Goal: Book appointment/travel/reservation

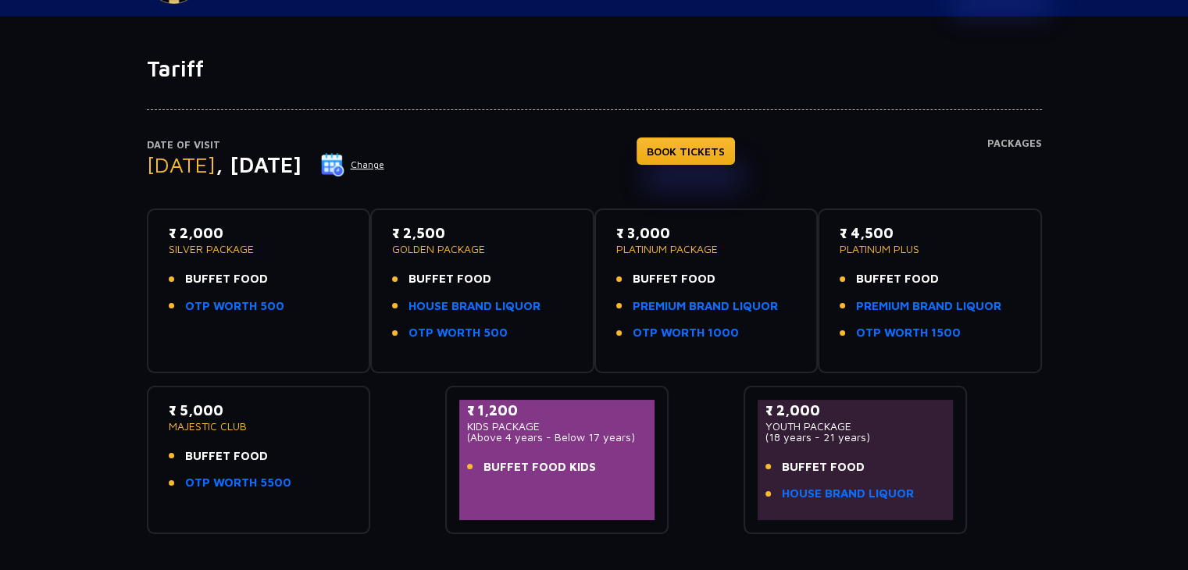
scroll to position [56, 0]
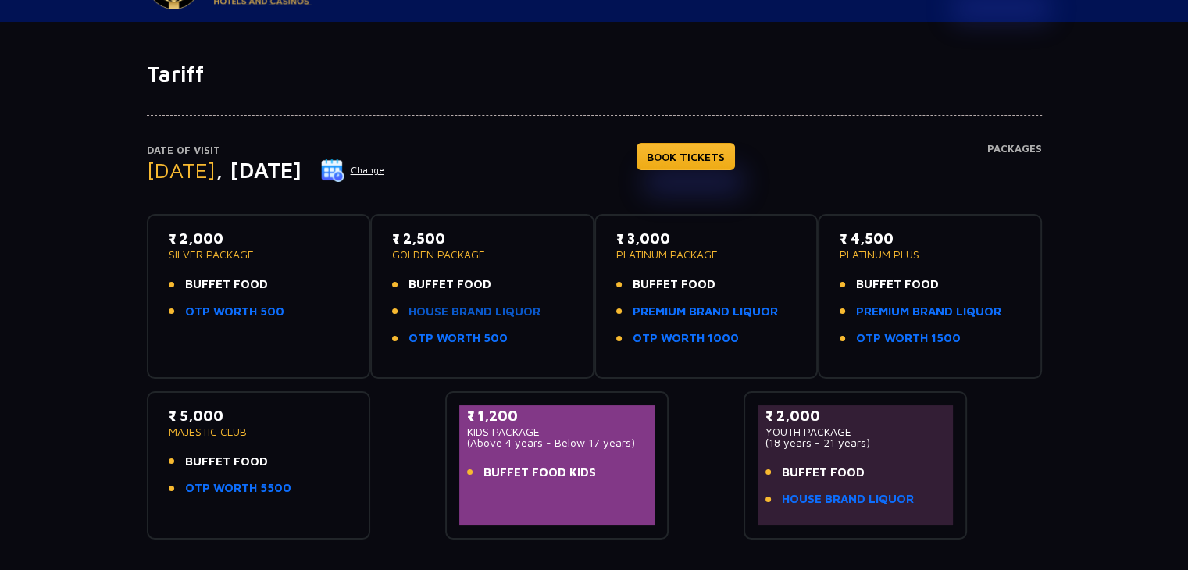
click at [525, 311] on link "HOUSE BRAND LIQUOR" at bounding box center [474, 312] width 132 height 18
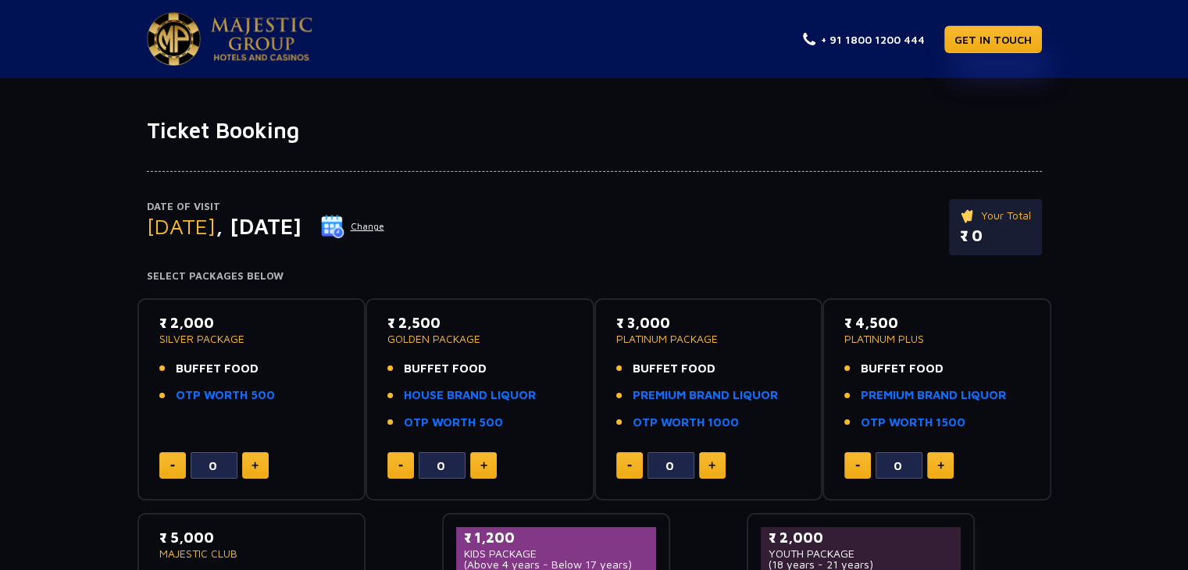
click at [385, 227] on button "Change" at bounding box center [352, 226] width 65 height 25
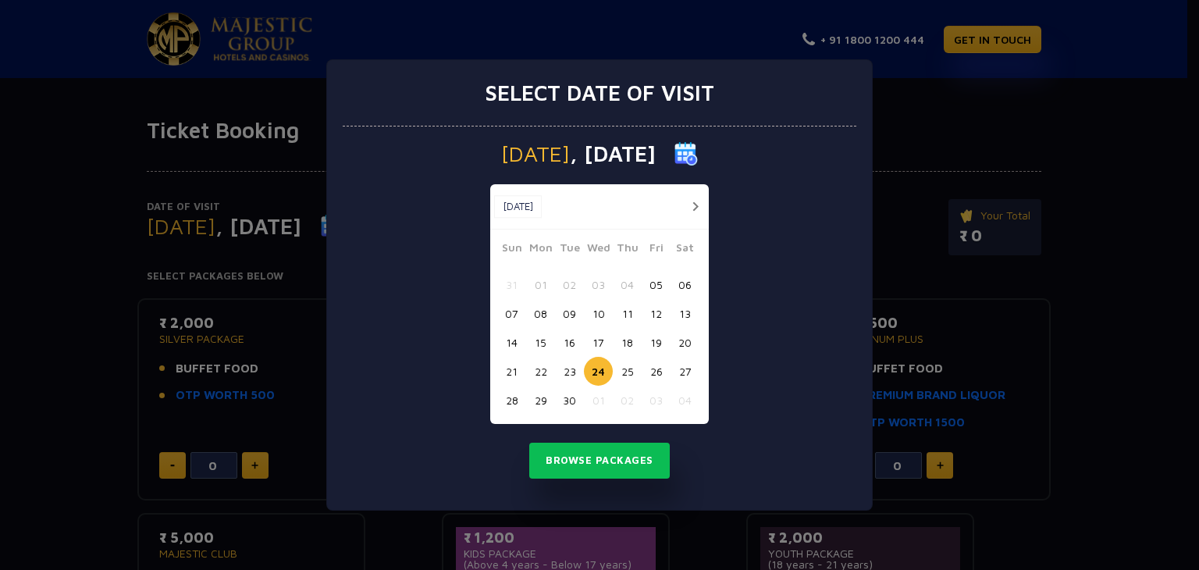
click at [629, 369] on button "25" at bounding box center [627, 371] width 29 height 29
click at [630, 462] on button "Browse Packages" at bounding box center [599, 461] width 141 height 36
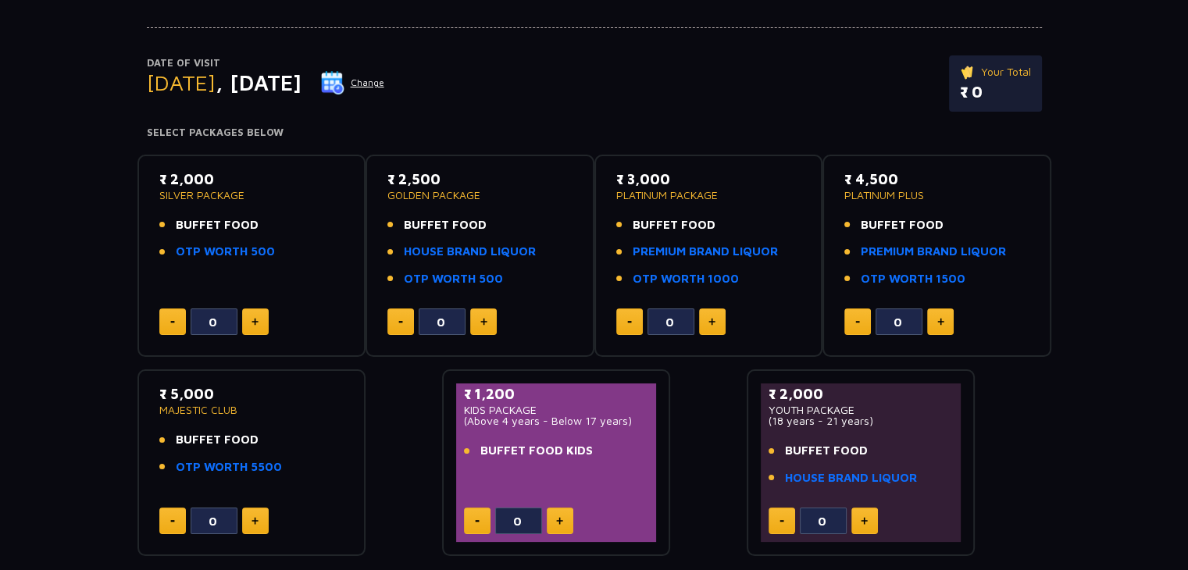
scroll to position [234, 0]
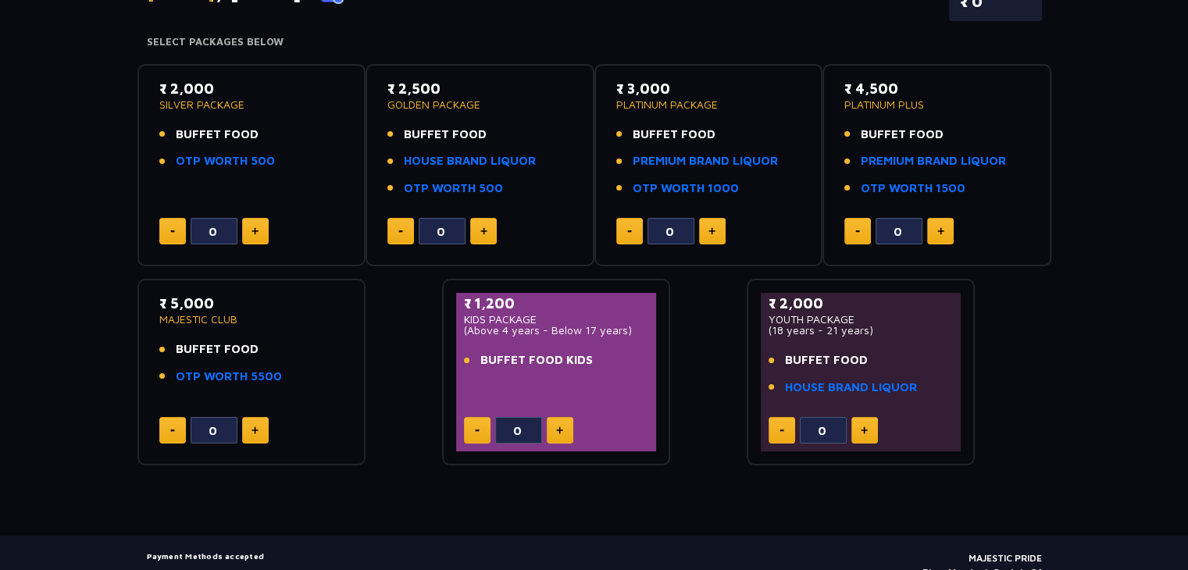
click at [242, 223] on button at bounding box center [255, 231] width 27 height 27
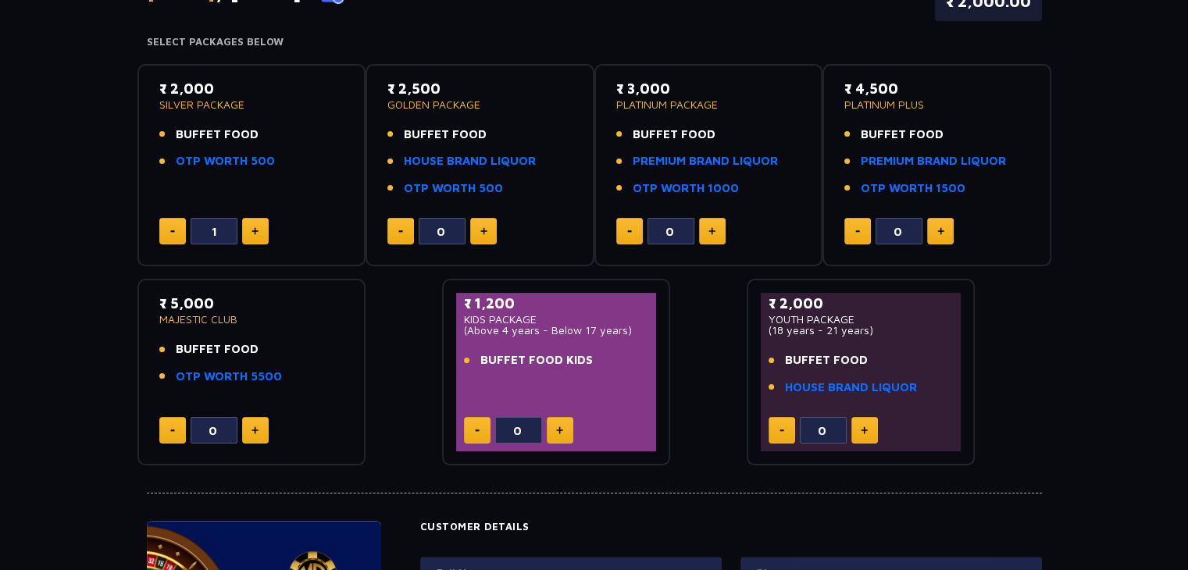
click at [242, 225] on button at bounding box center [255, 231] width 27 height 27
type input "2"
click at [668, 163] on link "PREMIUM BRAND LIQUOR" at bounding box center [704, 161] width 145 height 18
click at [490, 229] on button at bounding box center [483, 231] width 27 height 27
type input "1"
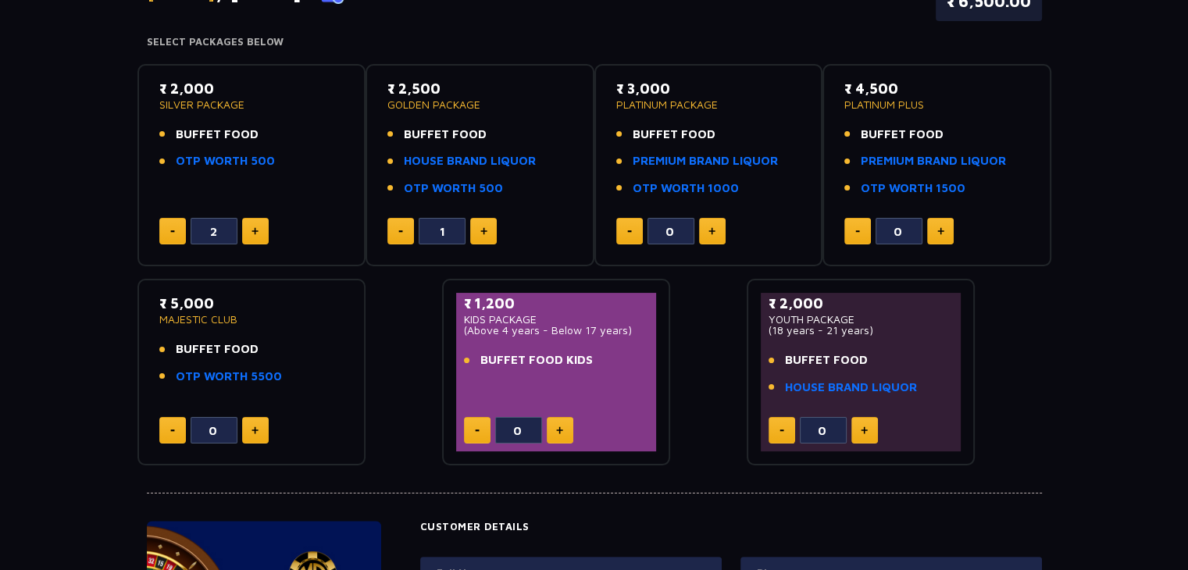
click at [558, 429] on img at bounding box center [559, 430] width 7 height 8
type input "1"
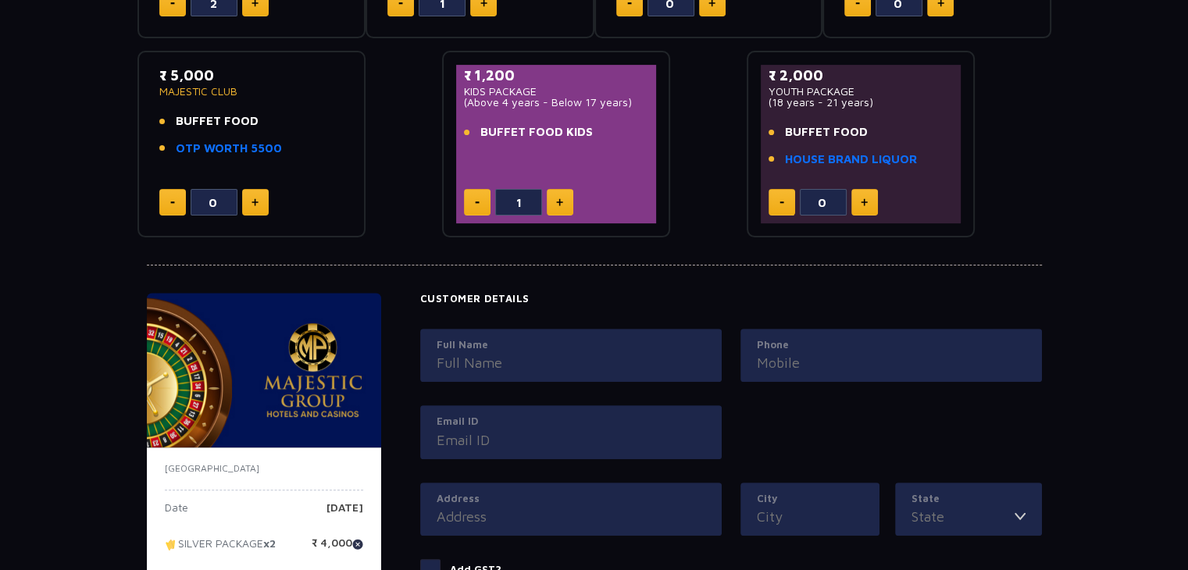
scroll to position [232, 0]
